Goal: Task Accomplishment & Management: Use online tool/utility

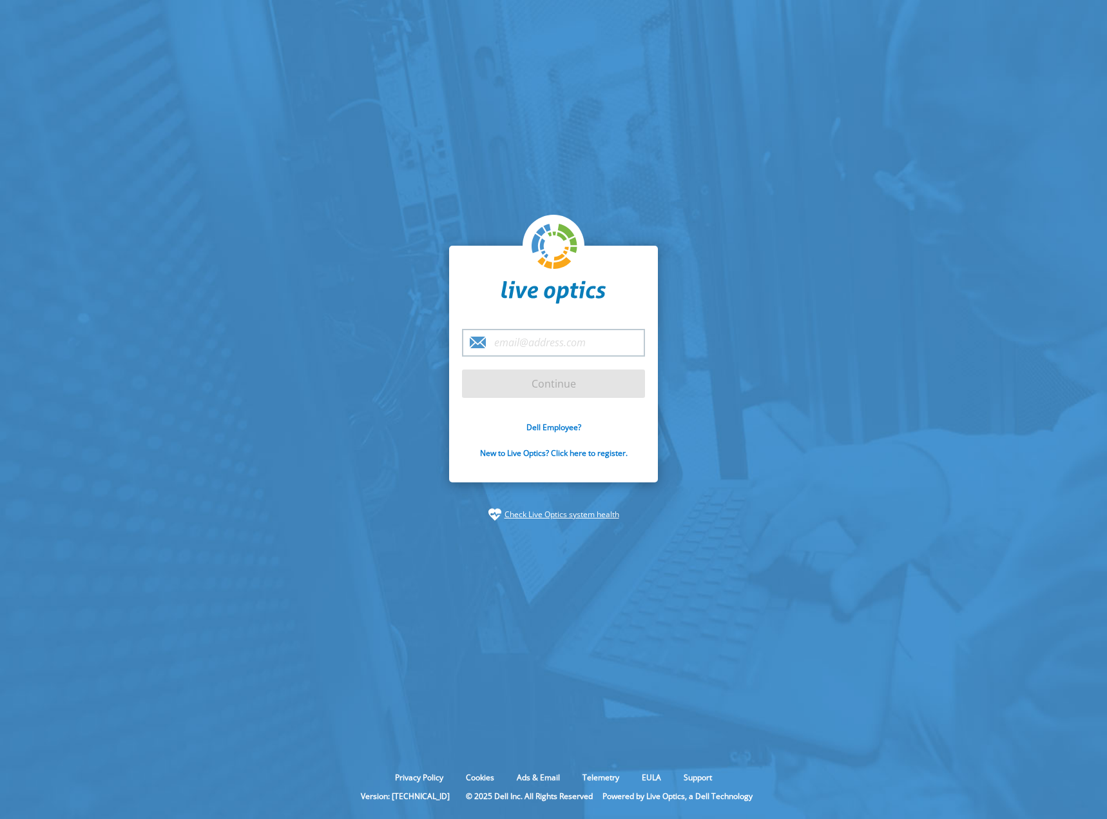
click at [604, 344] on input "email" at bounding box center [553, 343] width 183 height 28
type input "[EMAIL_ADDRESS][DOMAIN_NAME]"
click at [605, 379] on input "Continue" at bounding box center [553, 383] width 183 height 28
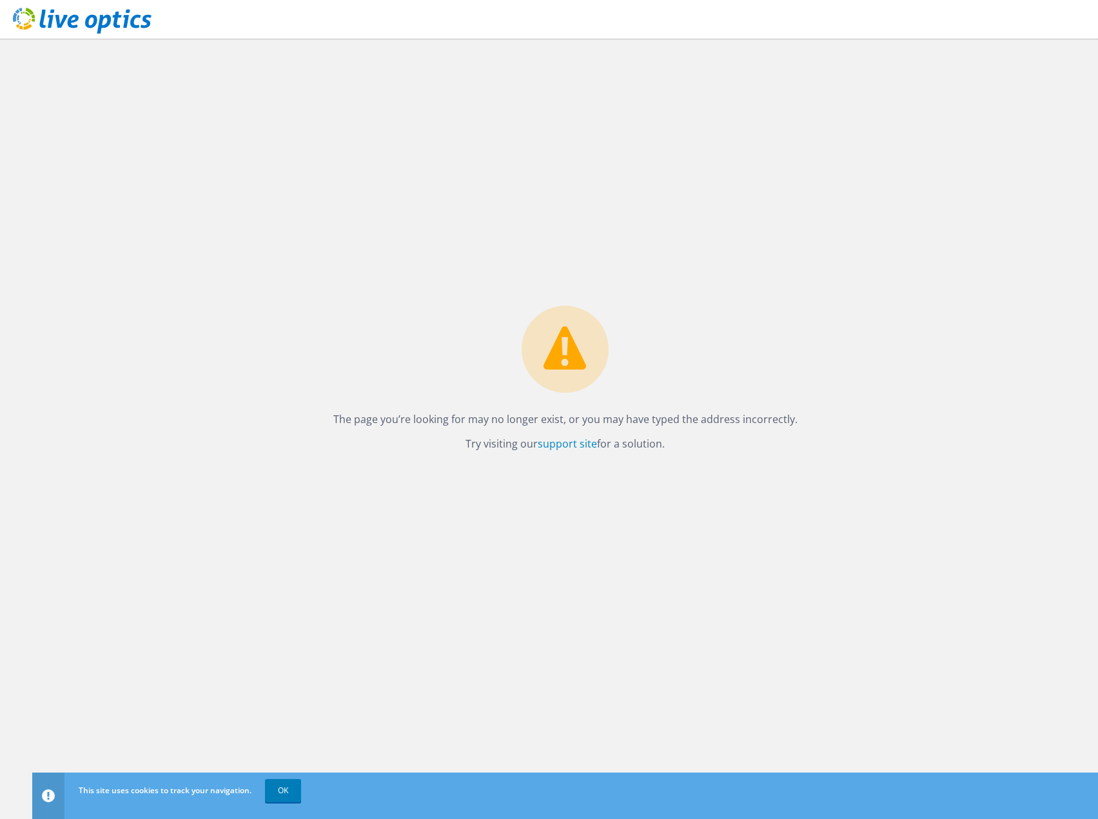
click at [28, 19] on icon at bounding box center [82, 21] width 139 height 26
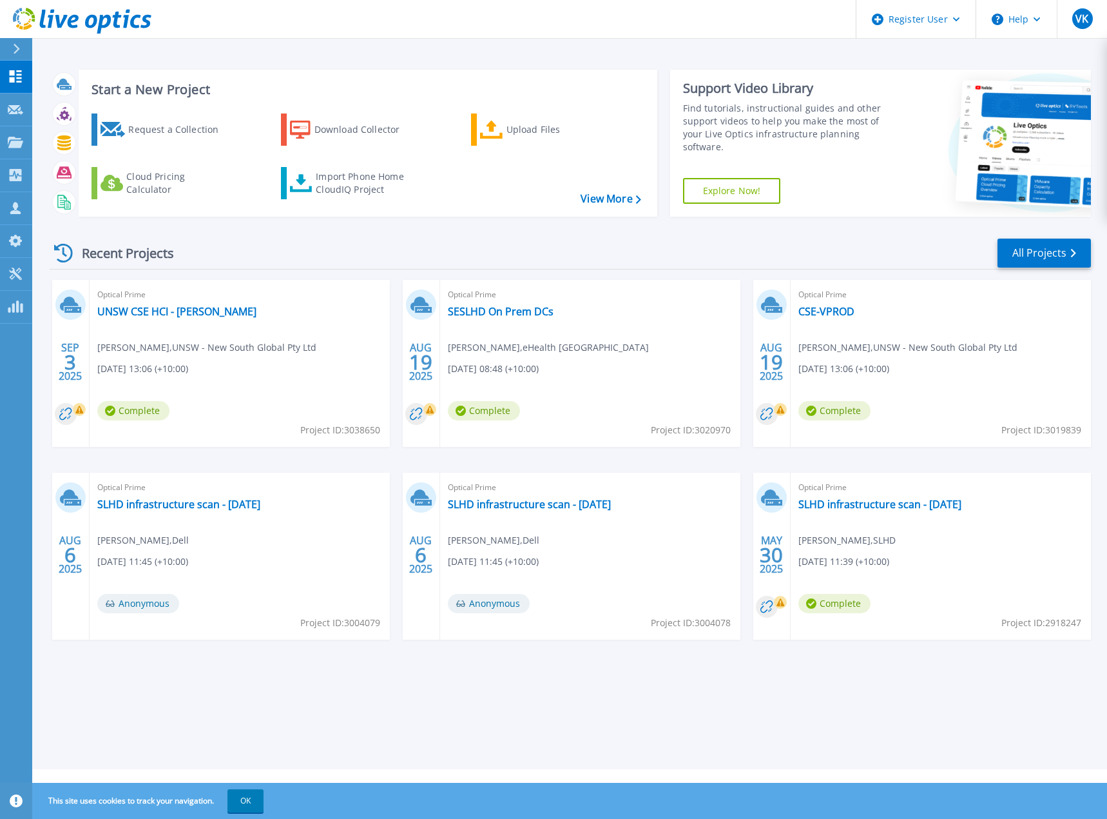
click at [242, 716] on div "Start a New Project Request a Collection Download Collector Upload Files Cloud …" at bounding box center [569, 384] width 1075 height 769
click at [251, 798] on button "OK" at bounding box center [246, 800] width 36 height 23
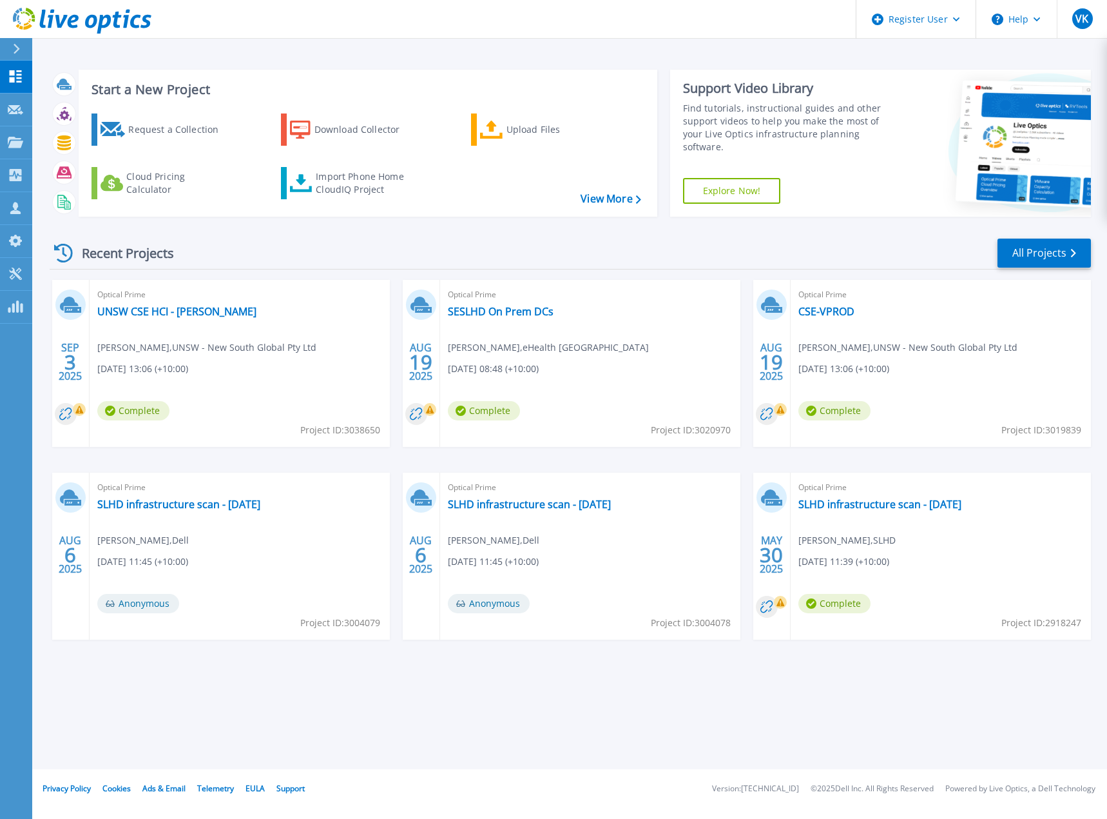
click at [229, 721] on div "Start a New Project Request a Collection Download Collector Upload Files Cloud …" at bounding box center [569, 384] width 1075 height 769
